Goal: Information Seeking & Learning: Understand process/instructions

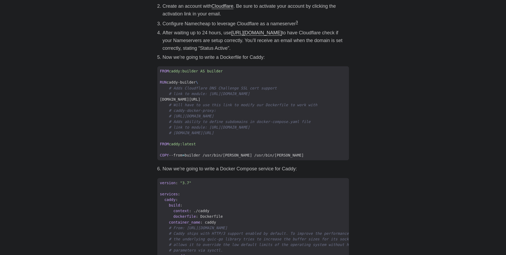
scroll to position [159, 0]
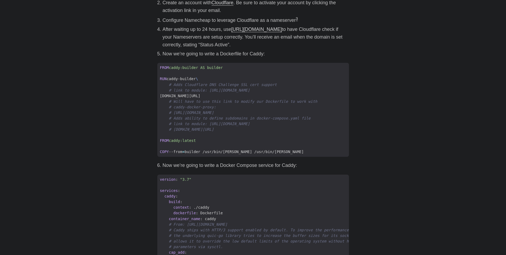
drag, startPoint x: 138, startPoint y: 104, endPoint x: 136, endPoint y: 109, distance: 5.0
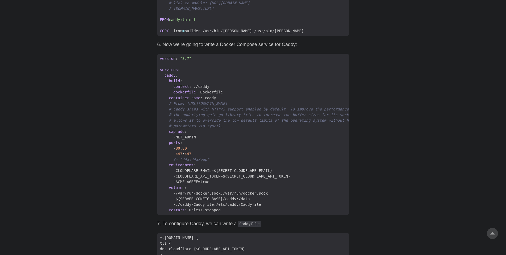
click at [117, 131] on body "[PERSON_NAME] Home About Posts Tags Archive Resume" at bounding box center [253, 151] width 506 height 863
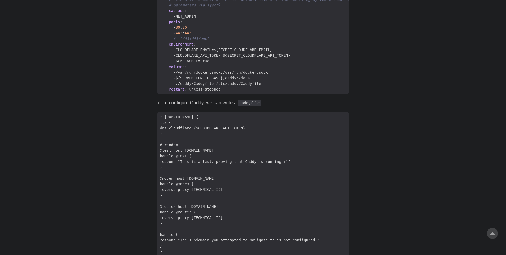
scroll to position [428, 0]
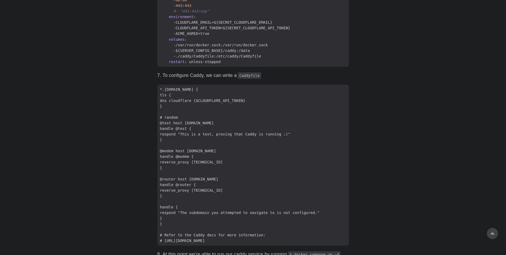
click at [117, 131] on body "[PERSON_NAME] Home About Posts Tags Archive Resume" at bounding box center [253, 3] width 506 height 863
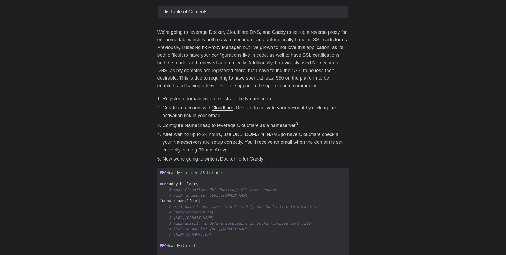
scroll to position [0, 0]
